Goal: Information Seeking & Learning: Learn about a topic

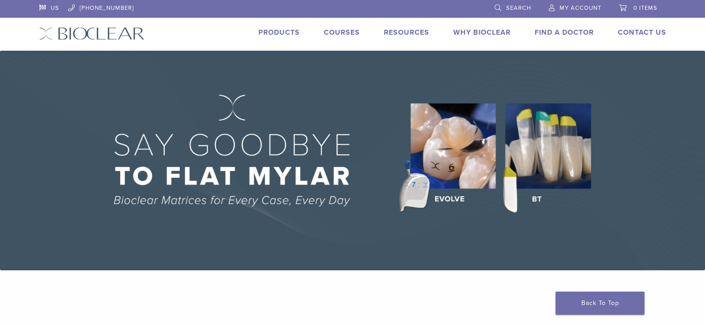
scroll to position [44, 0]
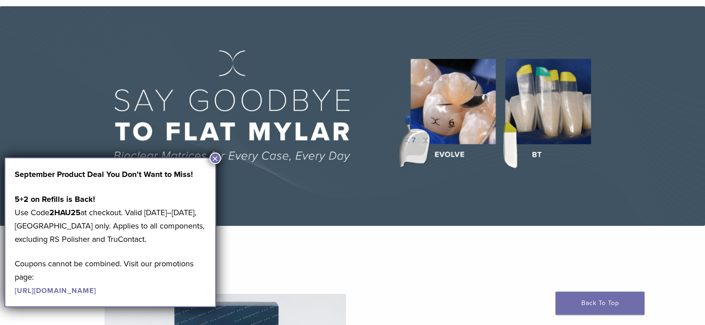
click at [214, 157] on button "×" at bounding box center [216, 159] width 12 height 12
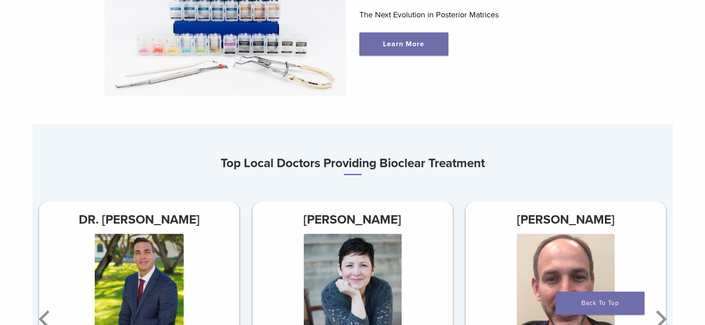
scroll to position [489, 0]
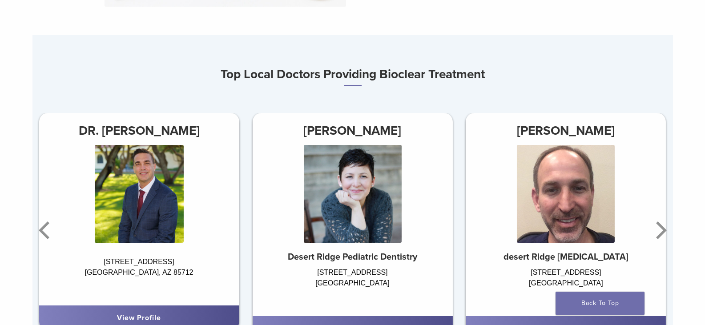
click at [665, 234] on icon "Next" at bounding box center [661, 231] width 11 height 18
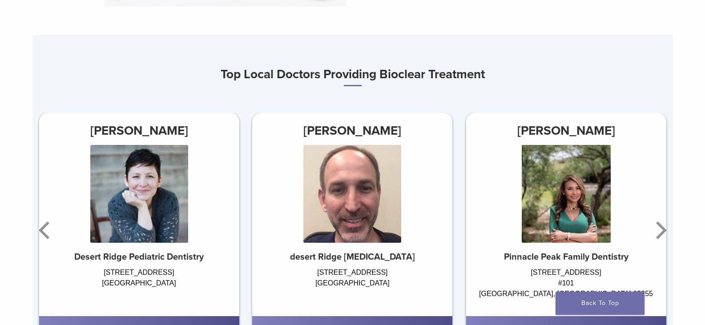
click at [665, 234] on icon "Next" at bounding box center [661, 231] width 11 height 18
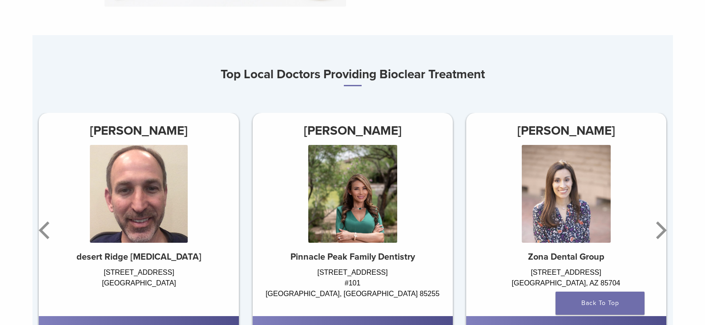
click at [665, 233] on icon "Next" at bounding box center [661, 231] width 11 height 18
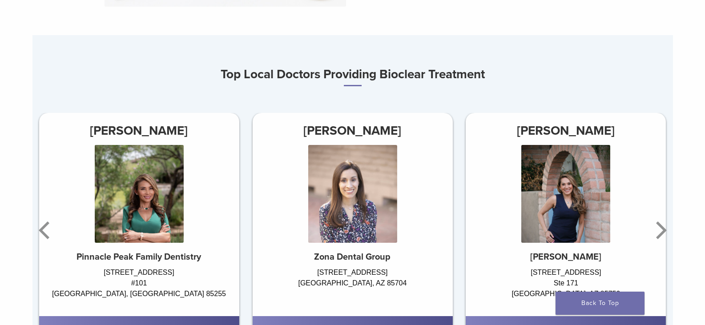
click at [665, 233] on icon "Next" at bounding box center [661, 231] width 11 height 18
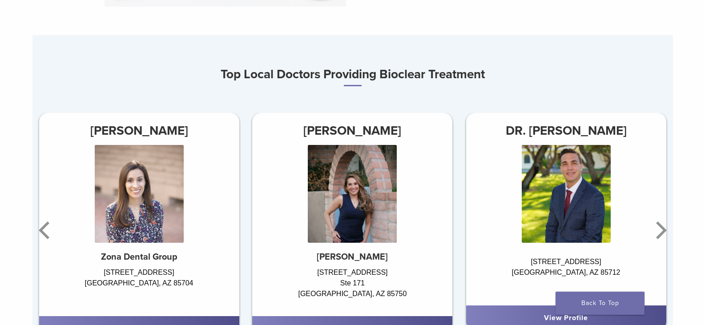
click at [665, 233] on icon "Next" at bounding box center [661, 231] width 11 height 18
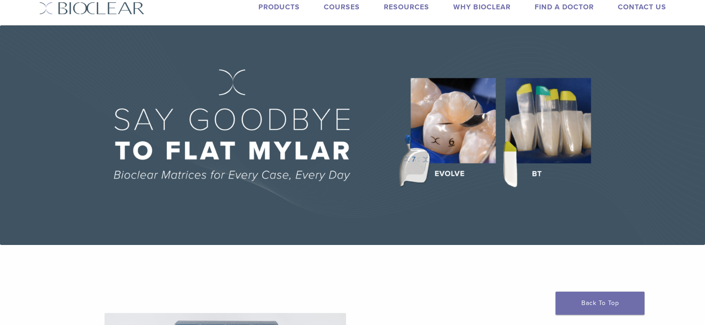
scroll to position [0, 0]
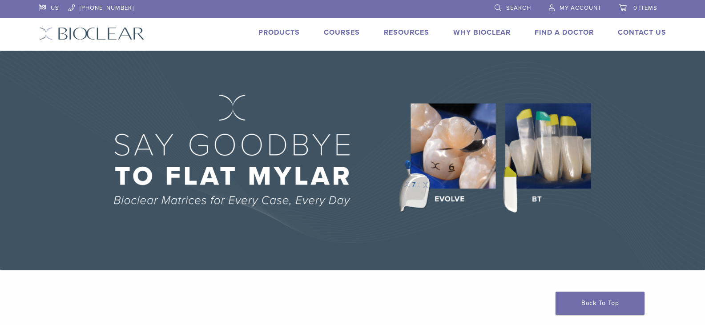
click at [462, 33] on link "Why Bioclear" at bounding box center [481, 32] width 57 height 9
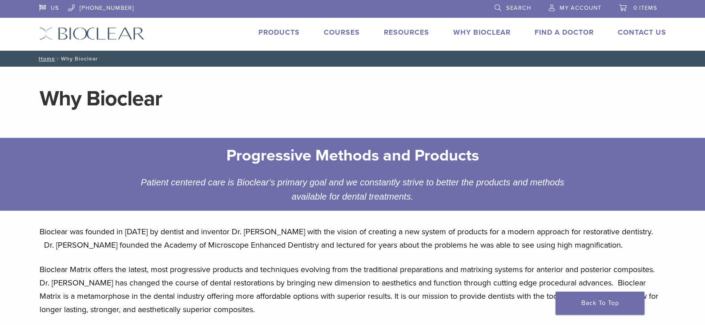
click at [413, 33] on link "Resources" at bounding box center [406, 32] width 45 height 9
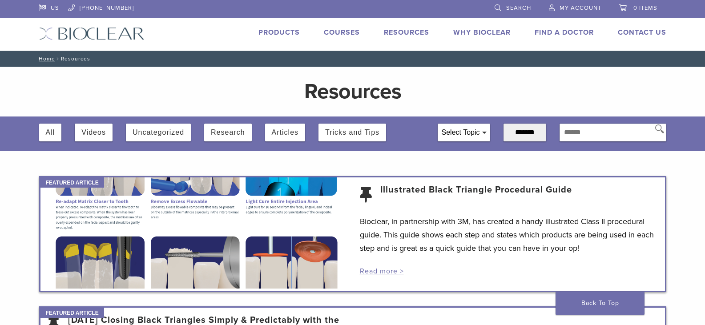
click at [100, 135] on button "Videos" at bounding box center [93, 133] width 24 height 18
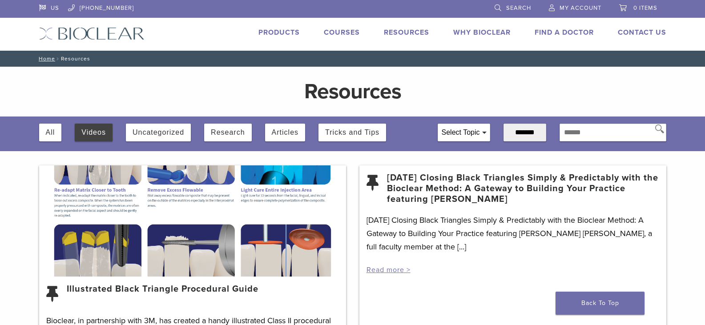
click at [238, 133] on button "Research" at bounding box center [228, 133] width 34 height 18
click at [227, 137] on button "Research" at bounding box center [228, 133] width 34 height 18
click at [223, 134] on button "Research" at bounding box center [228, 133] width 34 height 18
click at [99, 138] on button "Videos" at bounding box center [93, 133] width 24 height 18
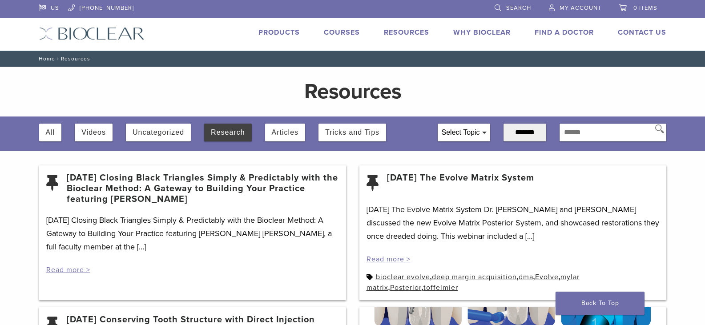
click at [47, 59] on link "Home" at bounding box center [45, 59] width 19 height 6
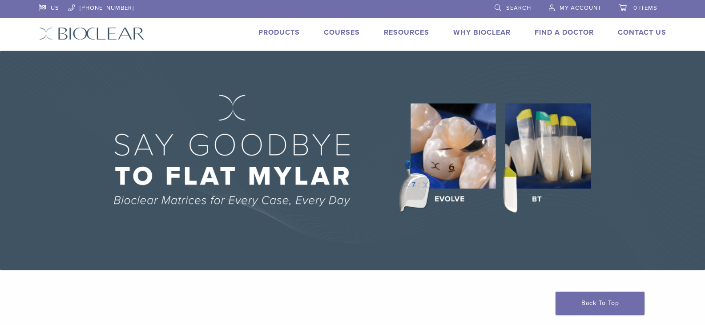
click at [482, 33] on link "Why Bioclear" at bounding box center [481, 32] width 57 height 9
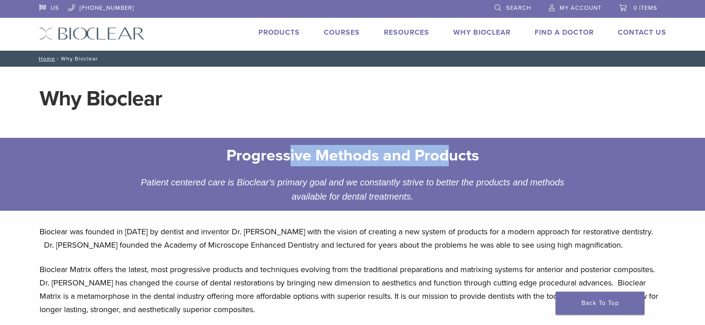
drag, startPoint x: 297, startPoint y: 155, endPoint x: 452, endPoint y: 162, distance: 155.4
click at [450, 162] on h2 "Progressive Methods and Products" at bounding box center [352, 155] width 457 height 21
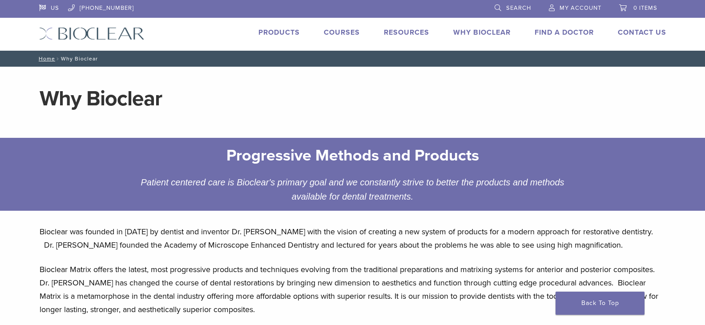
click at [461, 160] on h2 "Progressive Methods and Products" at bounding box center [352, 155] width 457 height 21
click at [404, 32] on link "Resources" at bounding box center [406, 32] width 45 height 9
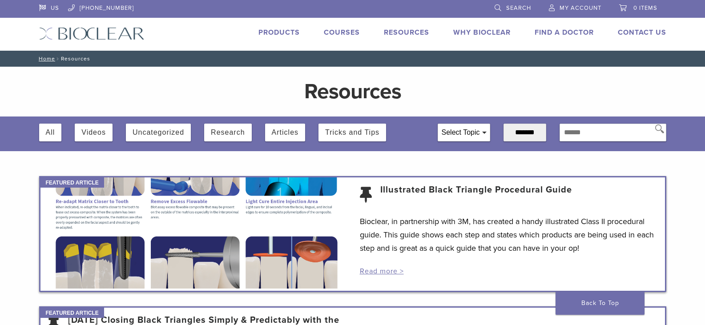
click at [234, 133] on button "Research" at bounding box center [228, 133] width 34 height 18
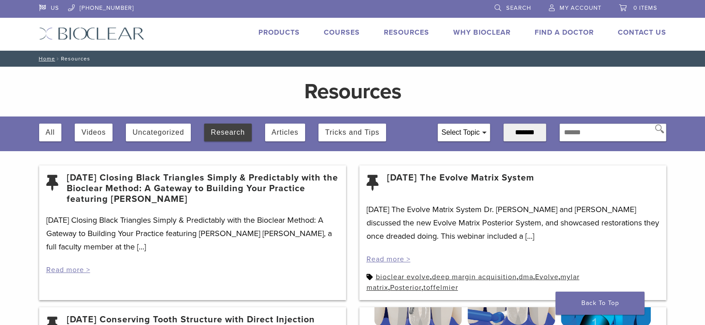
click at [468, 134] on div "Select Topic" at bounding box center [464, 132] width 52 height 17
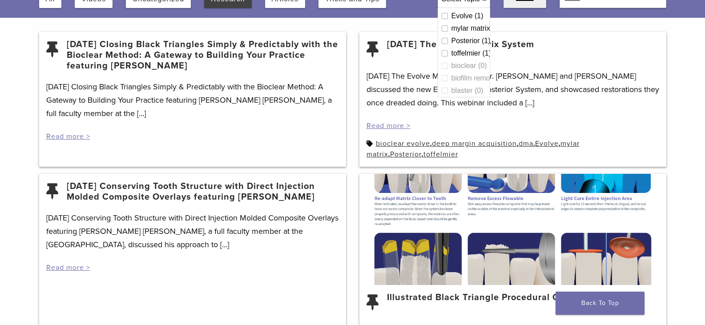
scroll to position [178, 0]
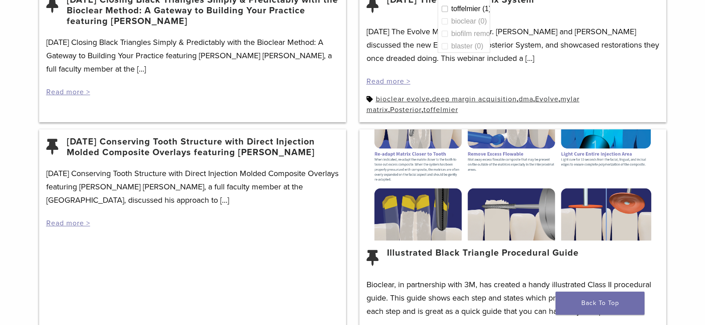
click at [347, 211] on main "3/19/2021 Closing Black Triangles Simply & Predictably with the Bioclear Method…" at bounding box center [352, 290] width 641 height 605
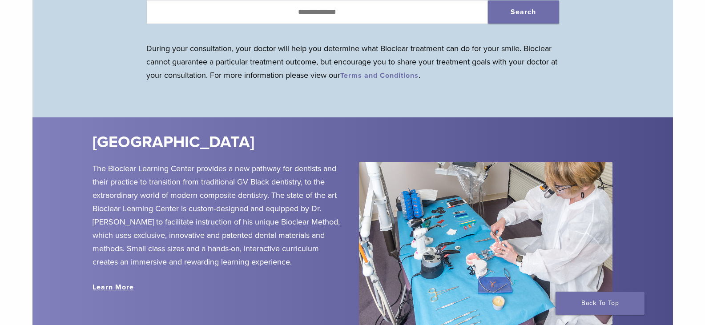
scroll to position [979, 0]
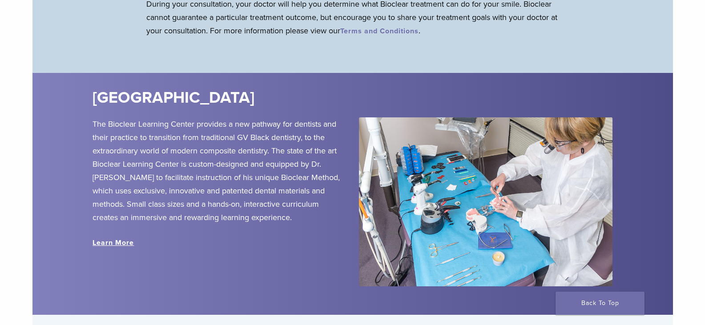
click at [114, 246] on link "Learn More" at bounding box center [113, 242] width 41 height 9
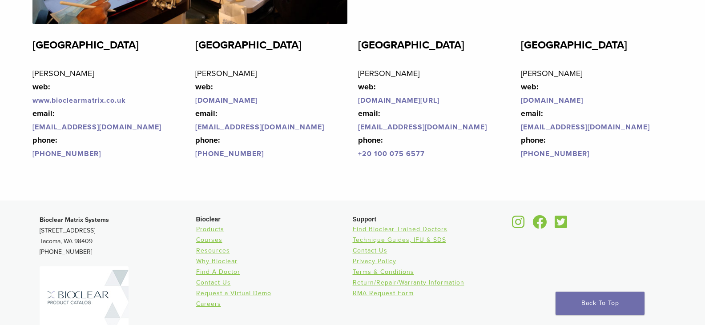
scroll to position [2226, 0]
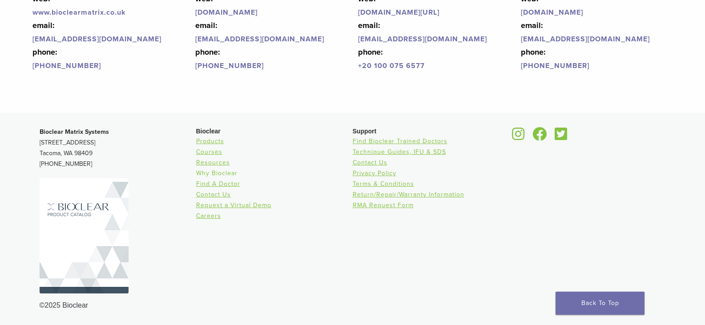
click at [222, 175] on link "Why Bioclear" at bounding box center [216, 174] width 41 height 8
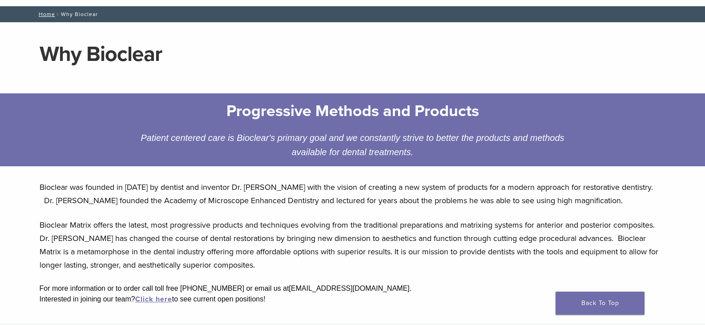
scroll to position [178, 0]
